Goal: Transaction & Acquisition: Obtain resource

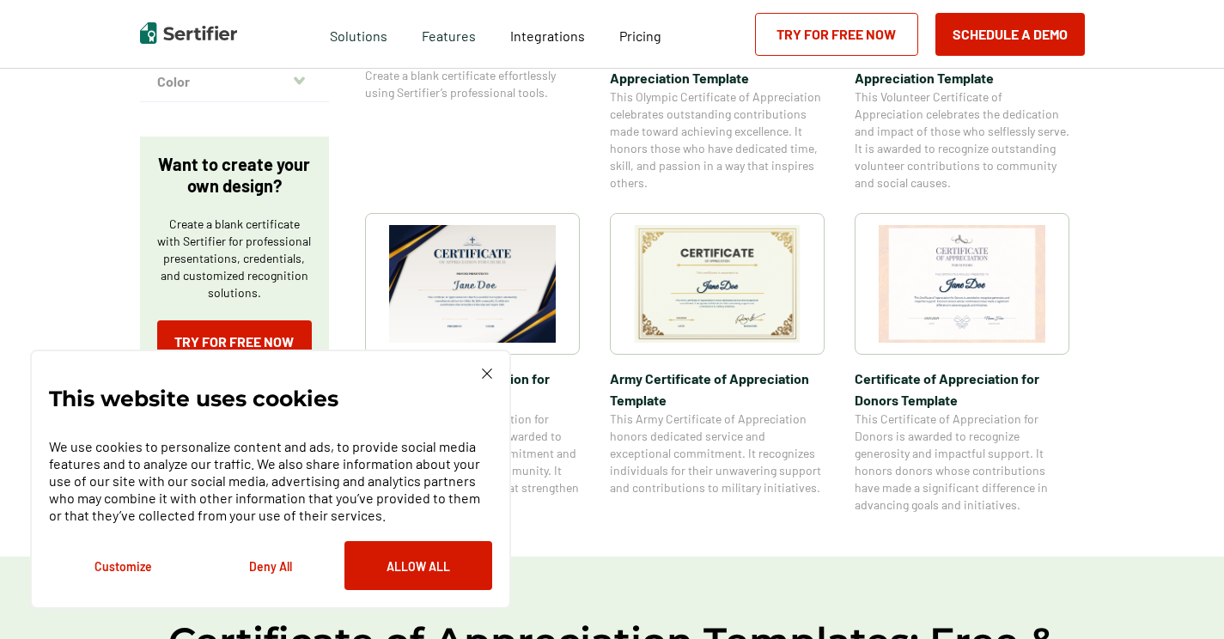
scroll to position [637, 0]
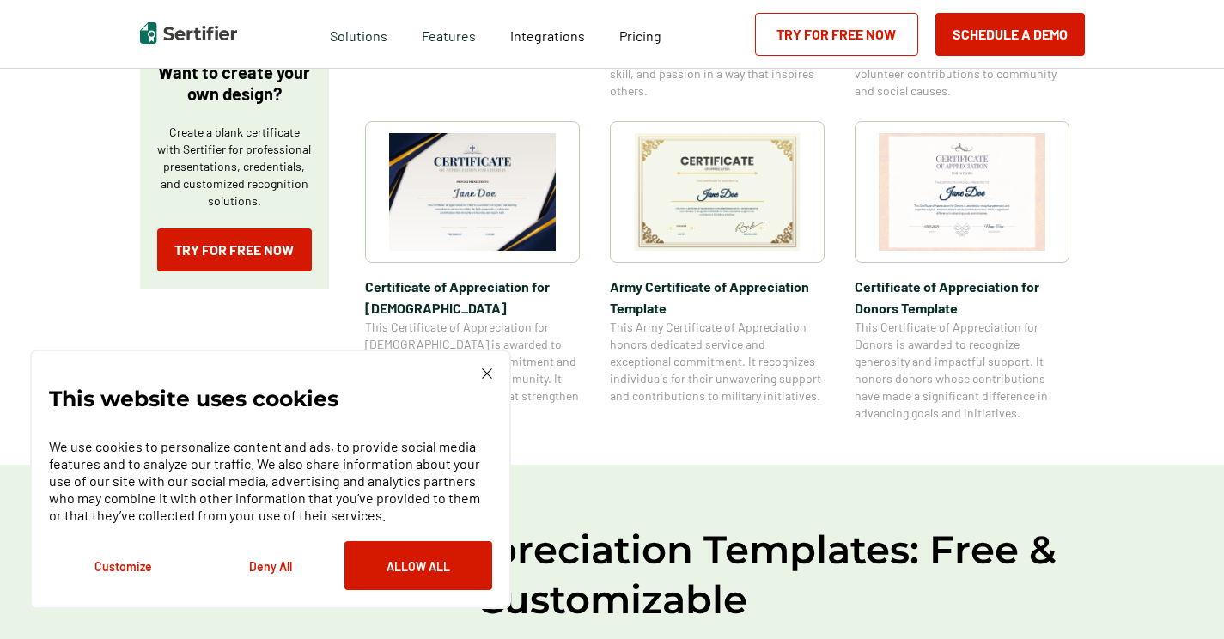
click at [485, 181] on img at bounding box center [472, 192] width 167 height 118
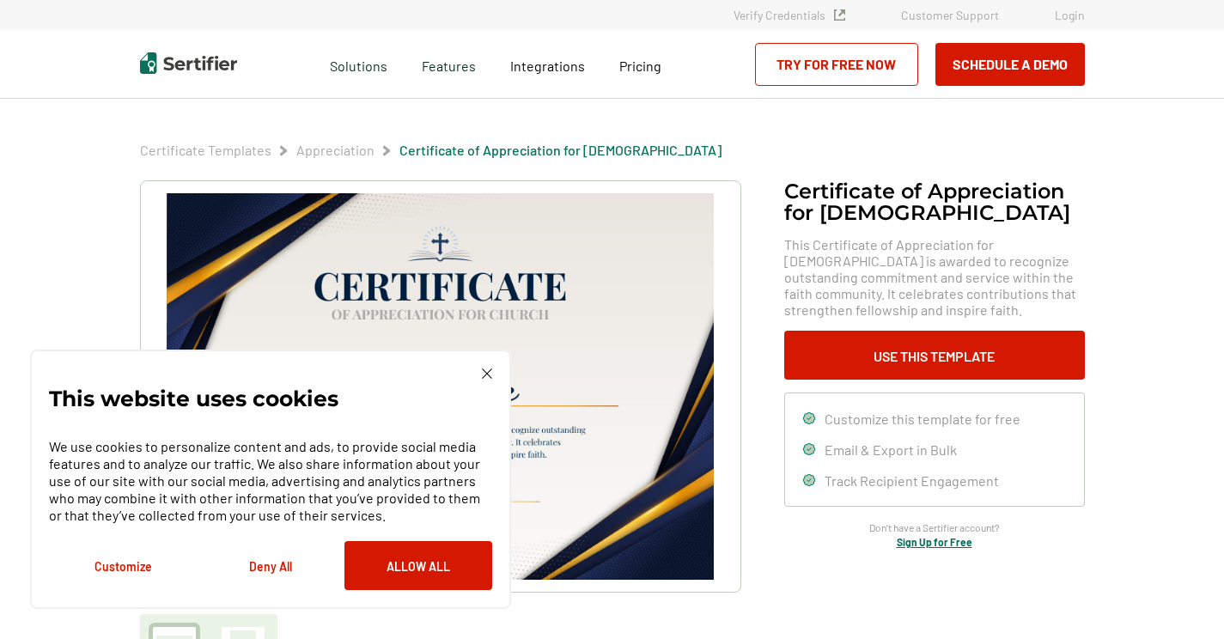
click at [287, 560] on button "Deny All" at bounding box center [271, 565] width 148 height 49
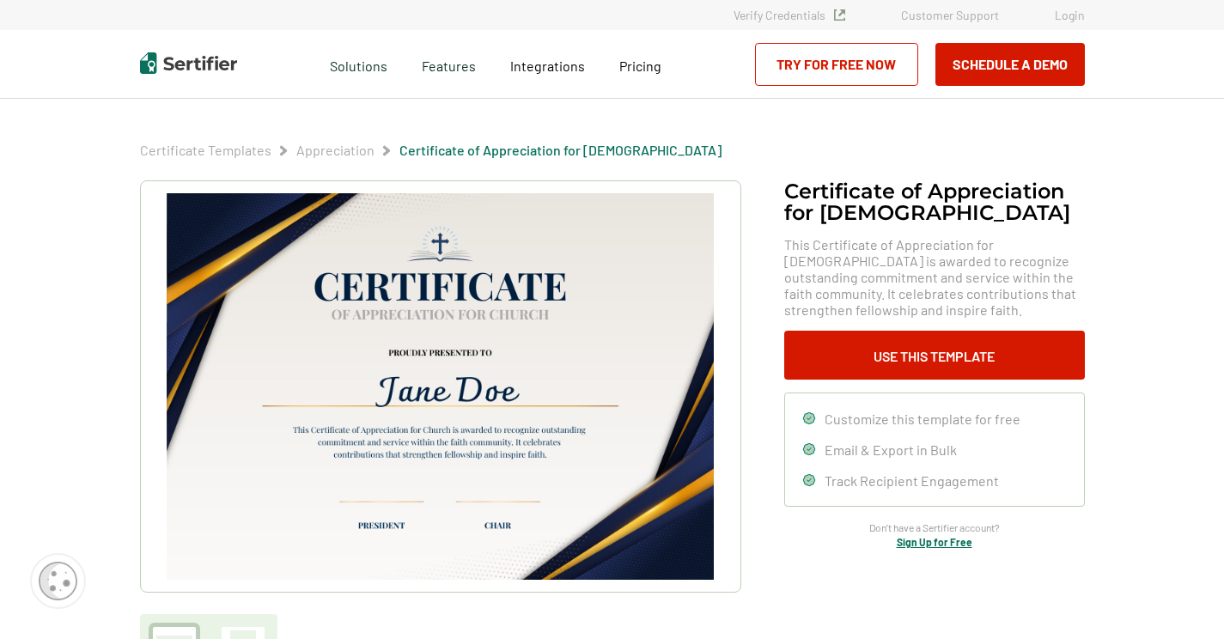
click at [506, 327] on img at bounding box center [440, 386] width 546 height 386
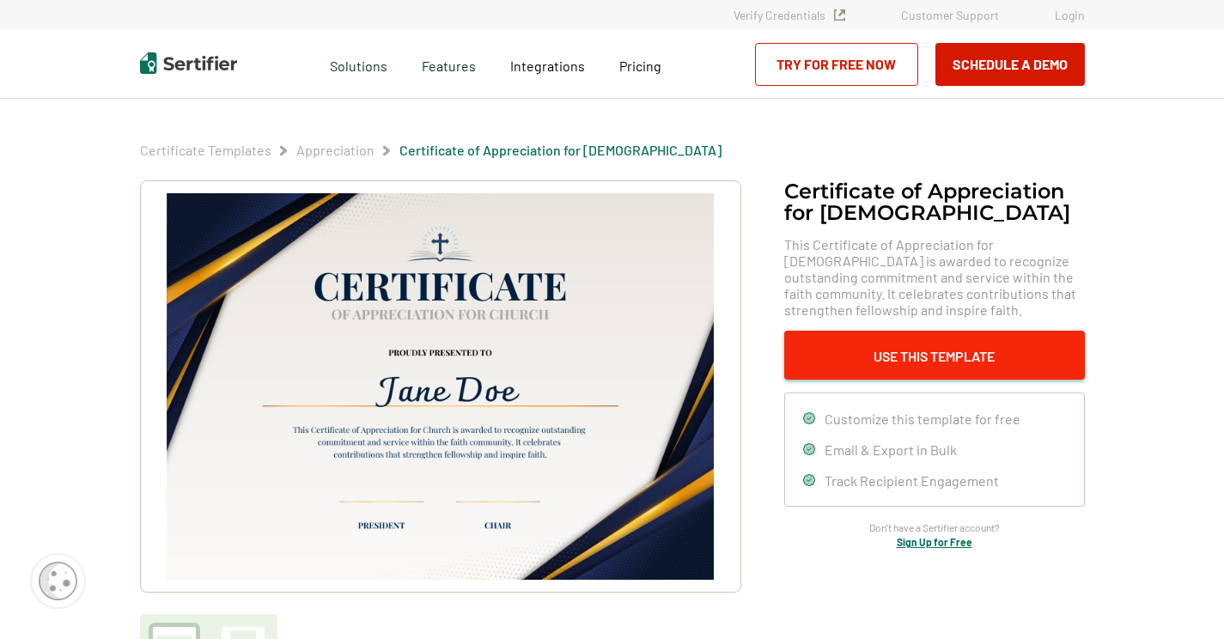
click at [891, 353] on button "Use This Template" at bounding box center [934, 355] width 301 height 49
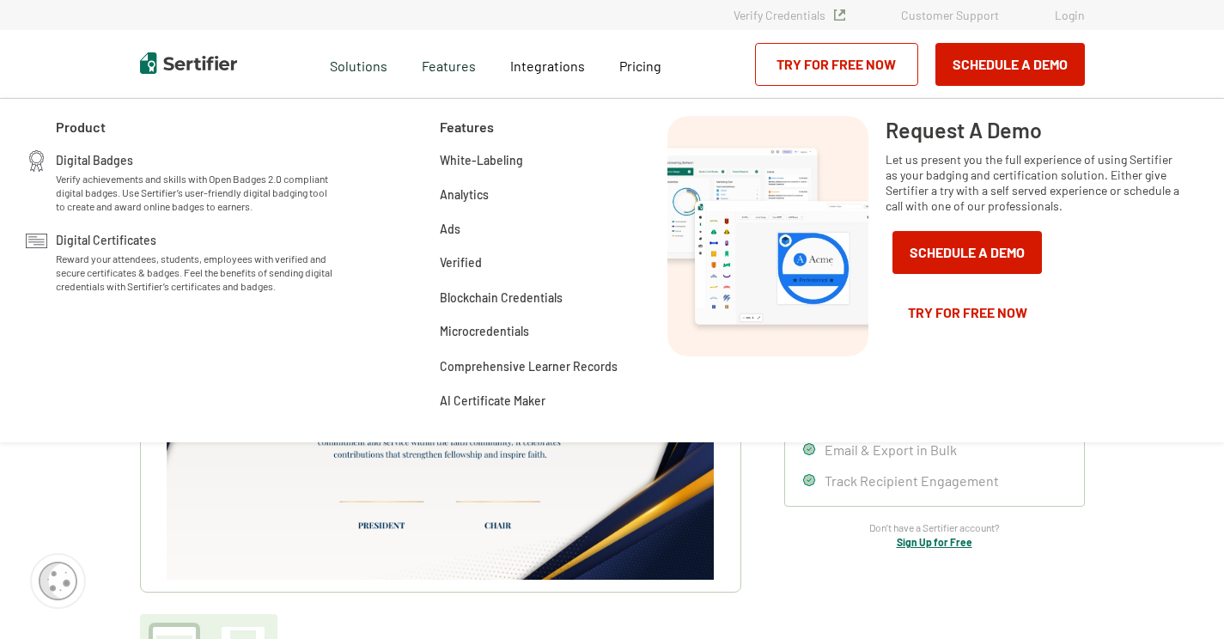
click at [1153, 332] on div "Request A Demo Let us present you the full experience of using Sertifier as you…" at bounding box center [1032, 270] width 295 height 309
